Goal: Transaction & Acquisition: Book appointment/travel/reservation

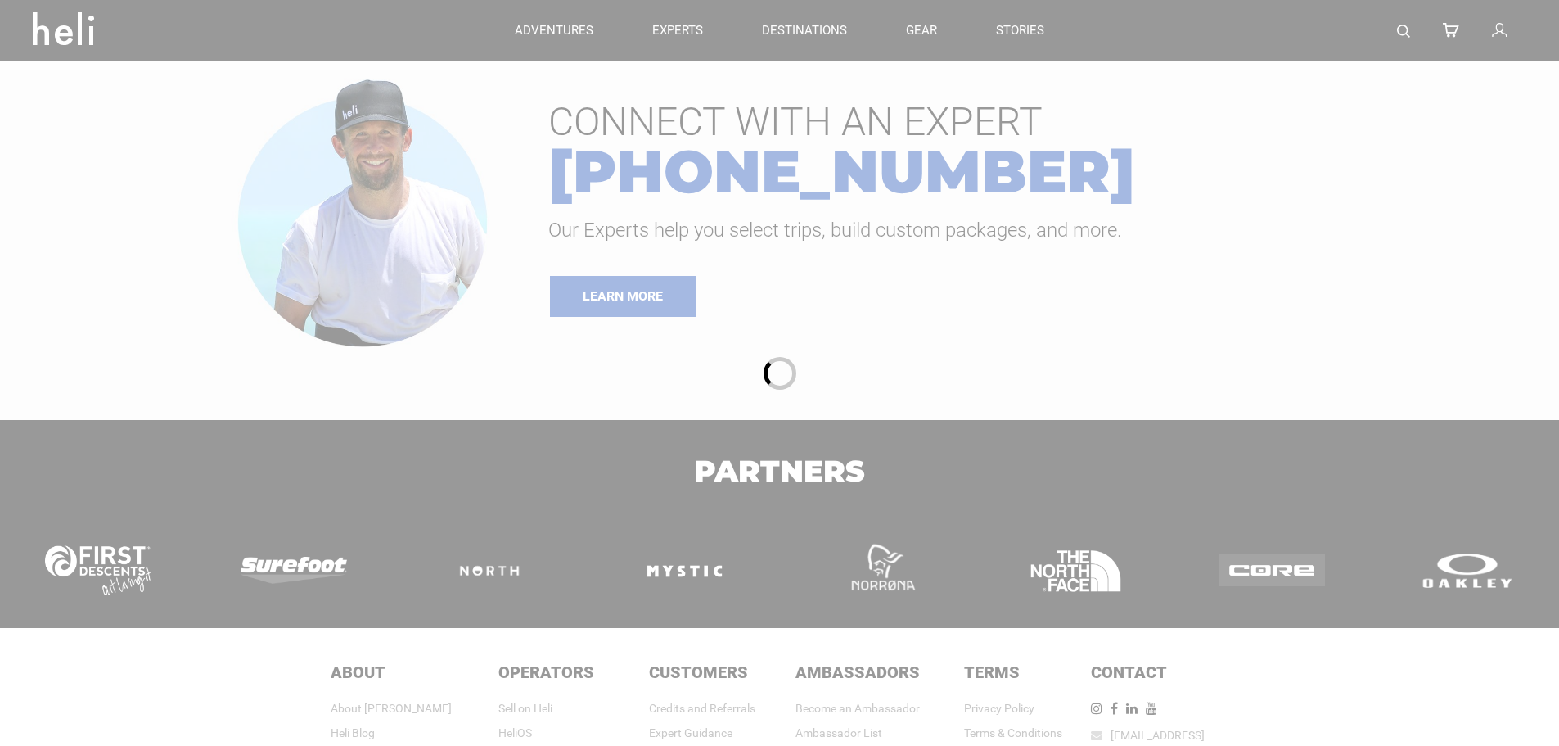
type input "Bike"
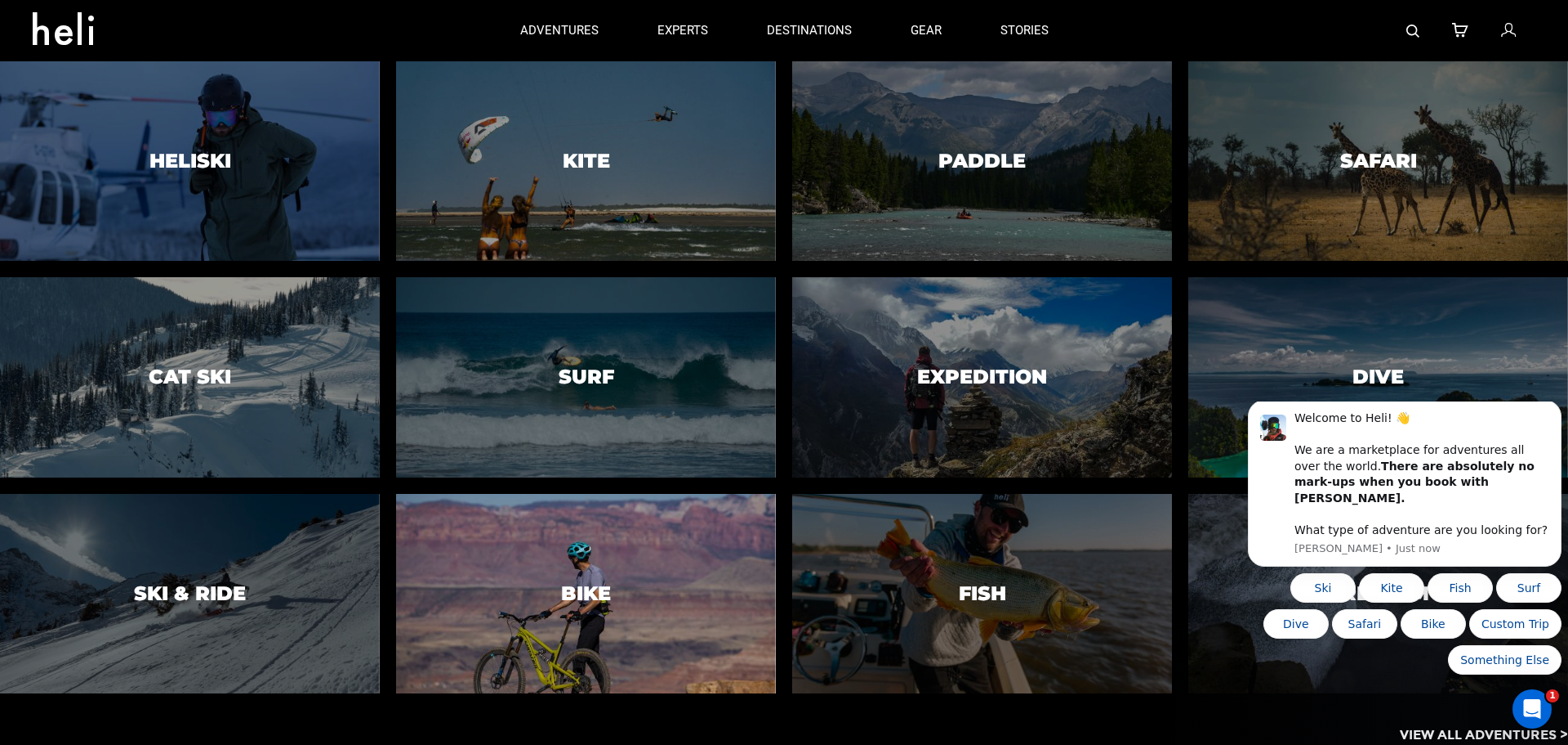
click at [611, 593] on h3 "Bike" at bounding box center [586, 593] width 50 height 21
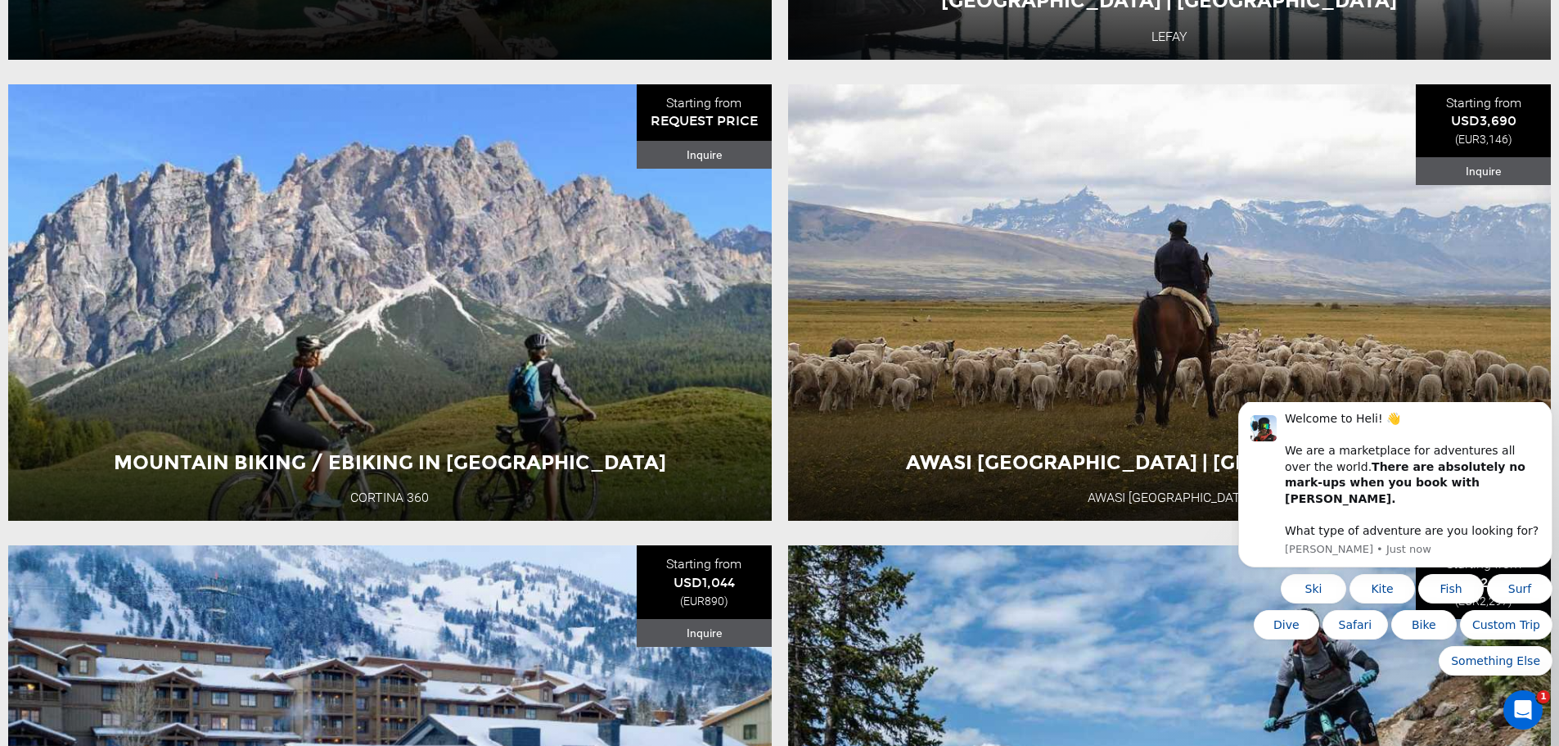
scroll to position [3110, 0]
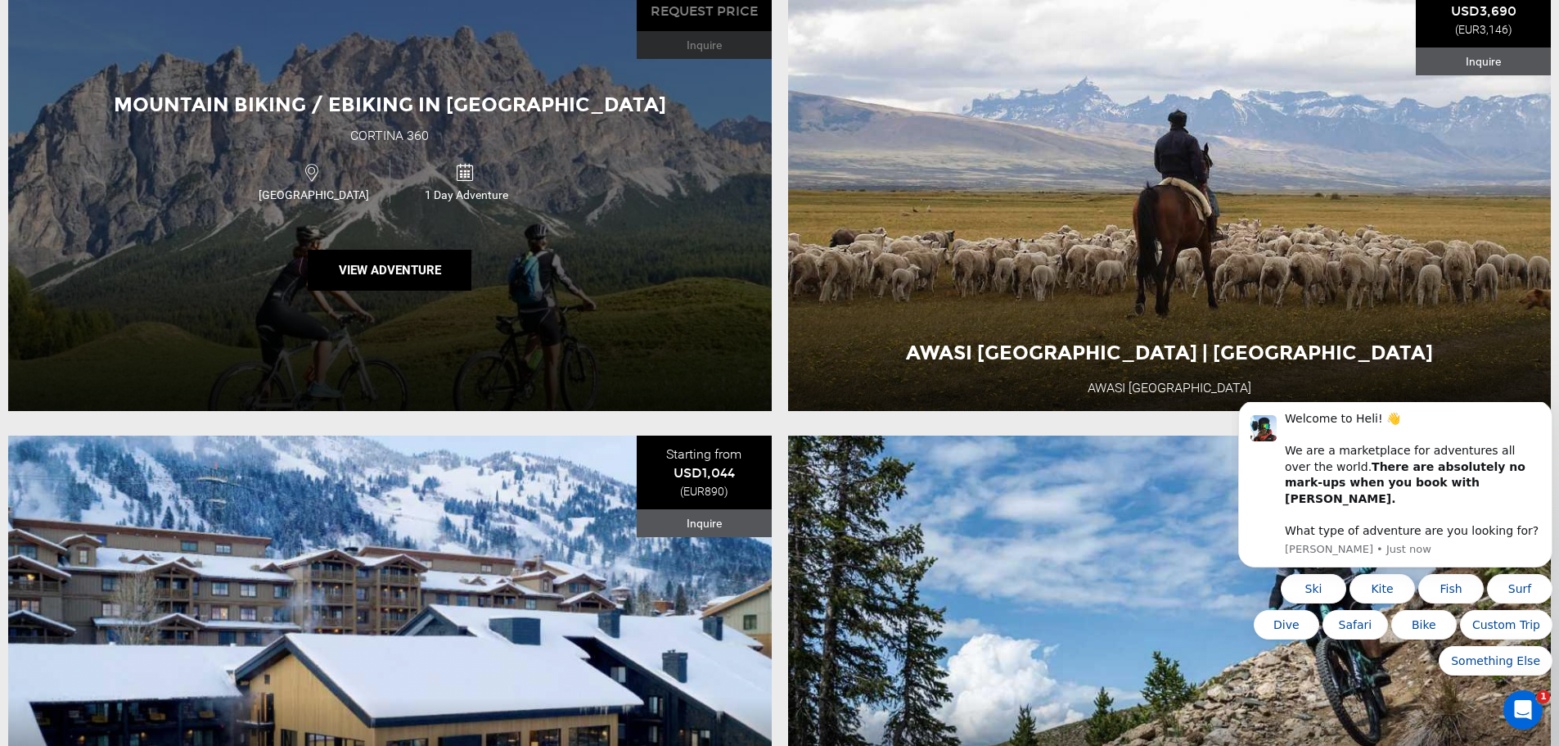
type input "Bike"
